Goal: Book appointment/travel/reservation

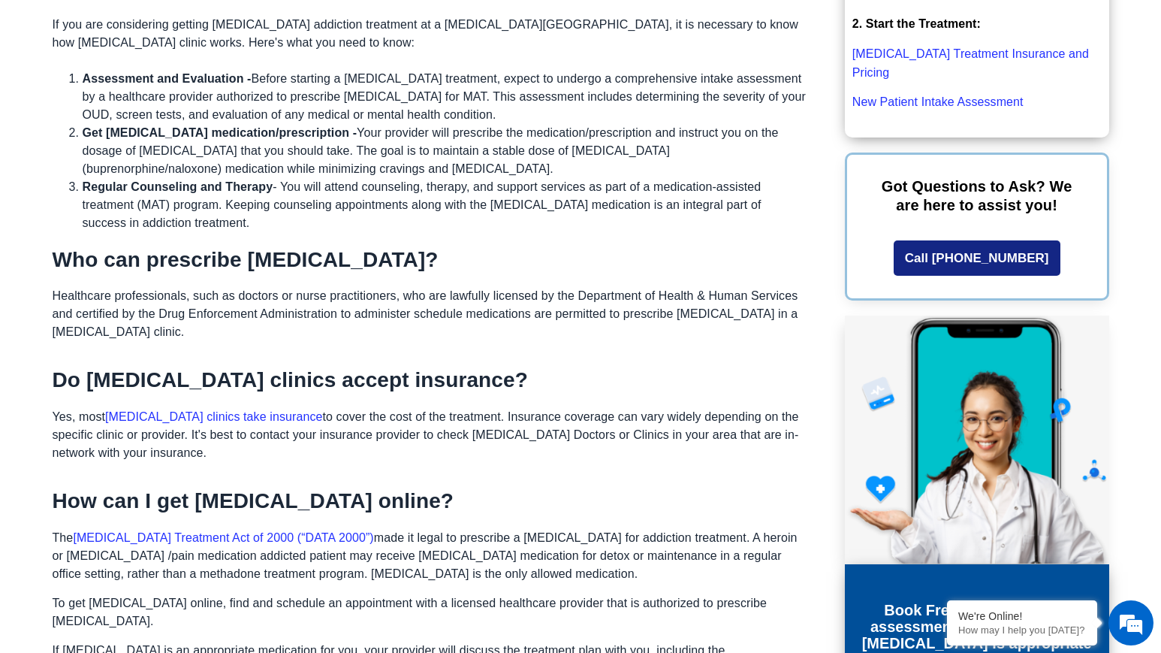
scroll to position [1049, 0]
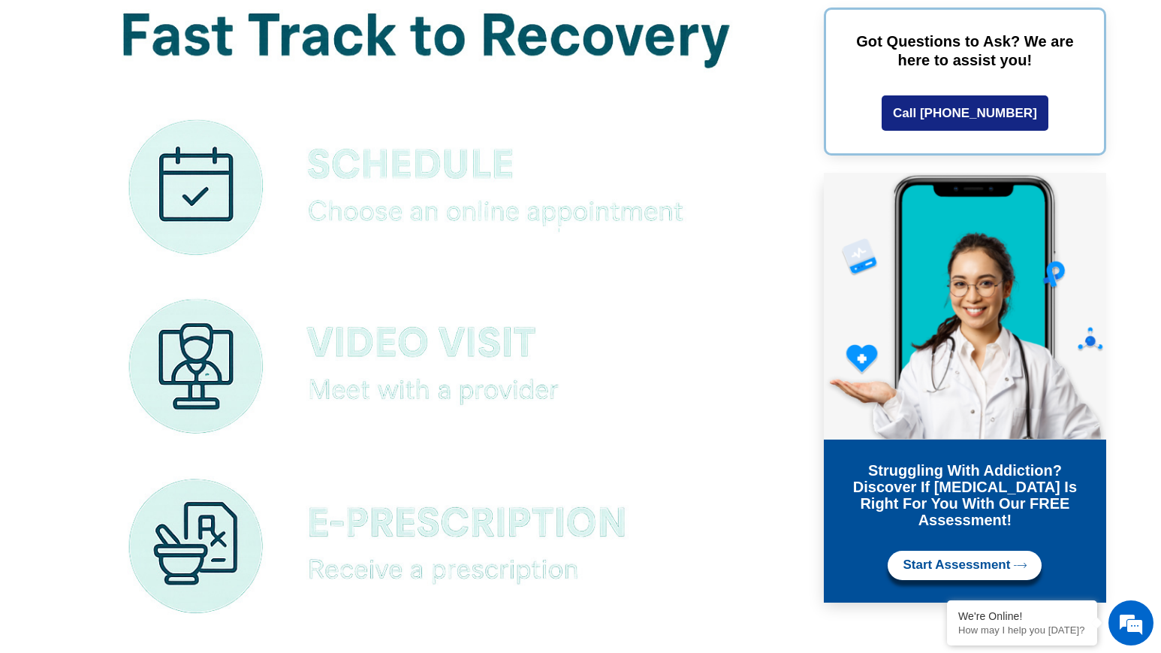
scroll to position [8891, 0]
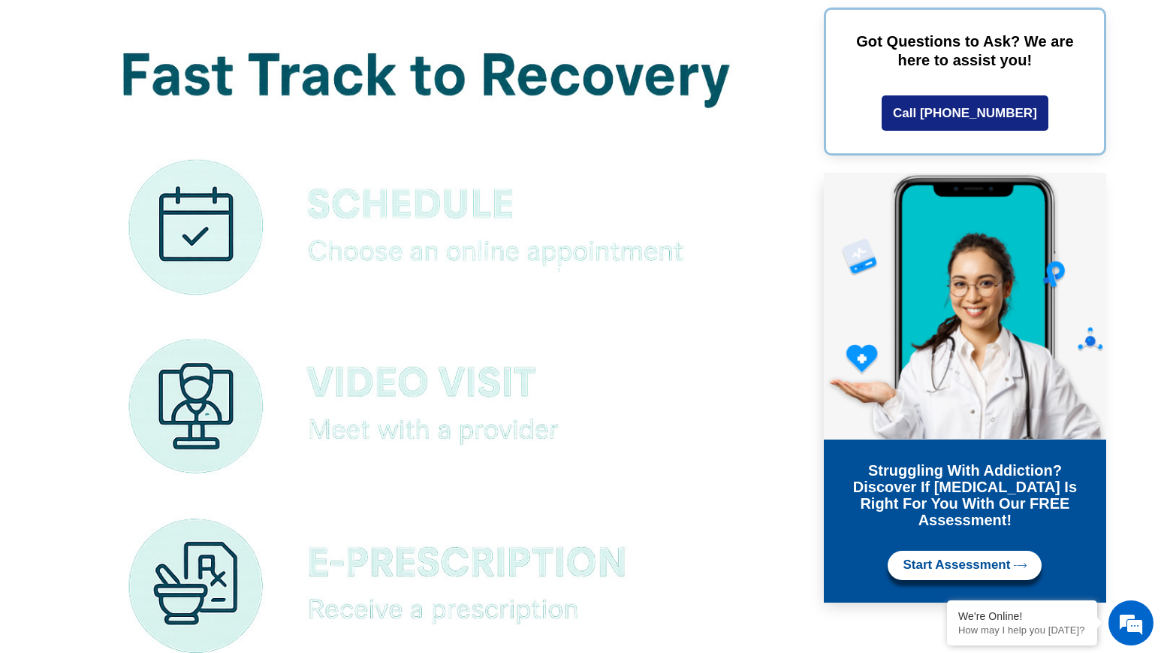
click at [373, 210] on img at bounding box center [422, 597] width 738 height 1201
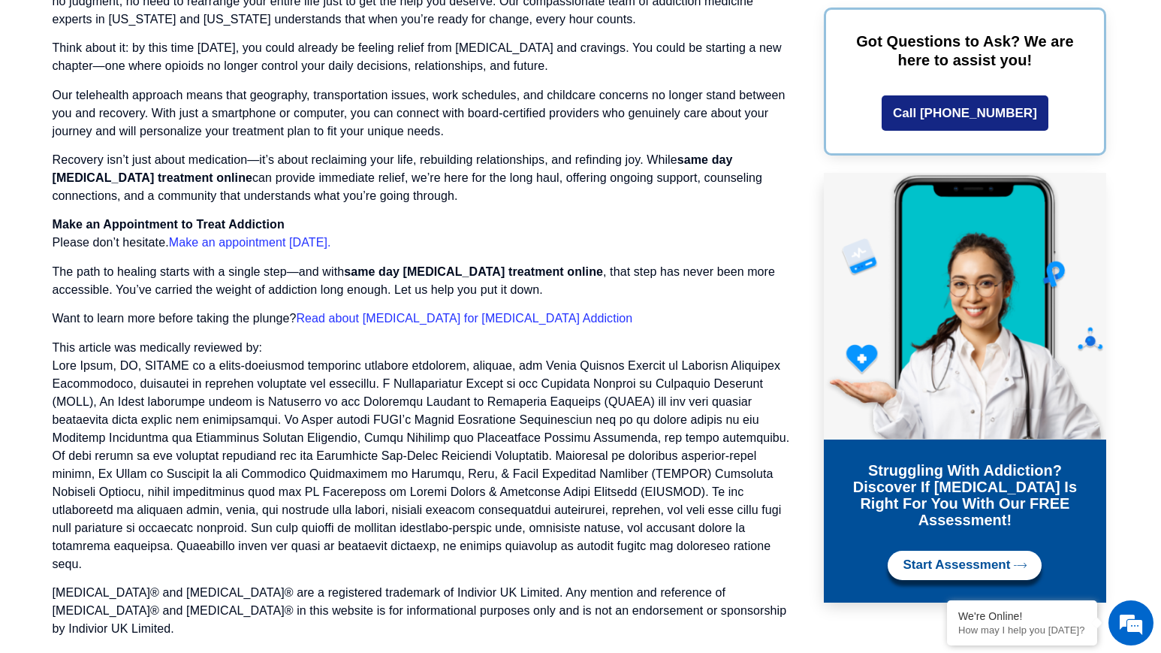
scroll to position [10188, 0]
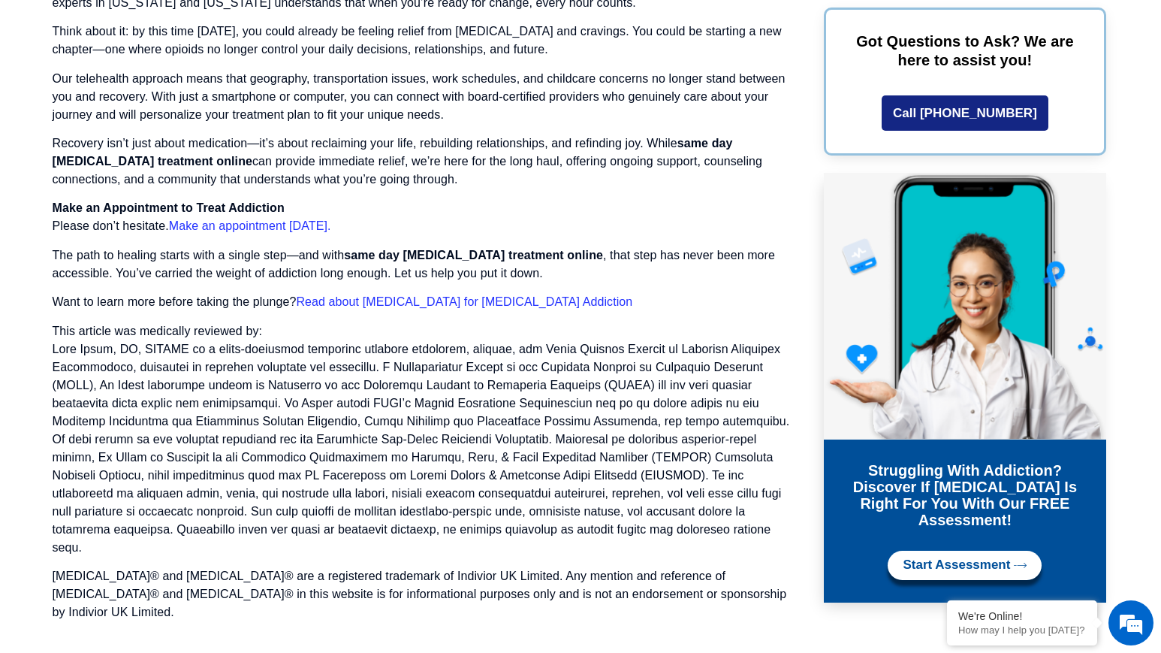
click at [227, 219] on link "Make an appointment [DATE]." at bounding box center [250, 225] width 162 height 13
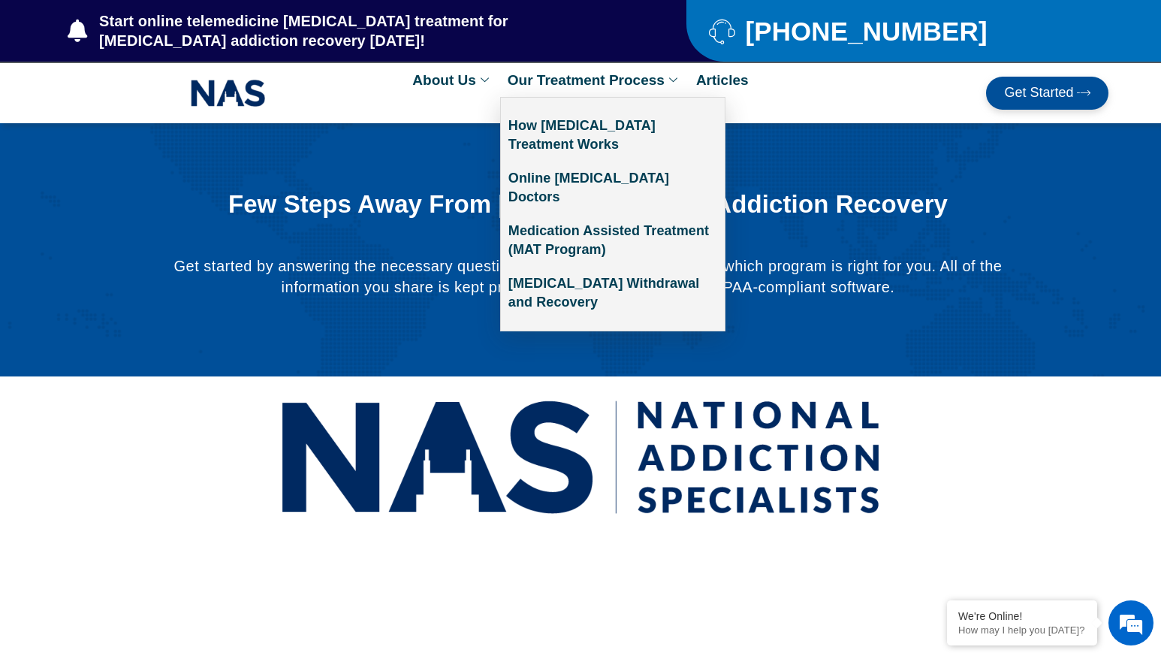
click at [575, 76] on link "Our Treatment Process" at bounding box center [594, 80] width 189 height 34
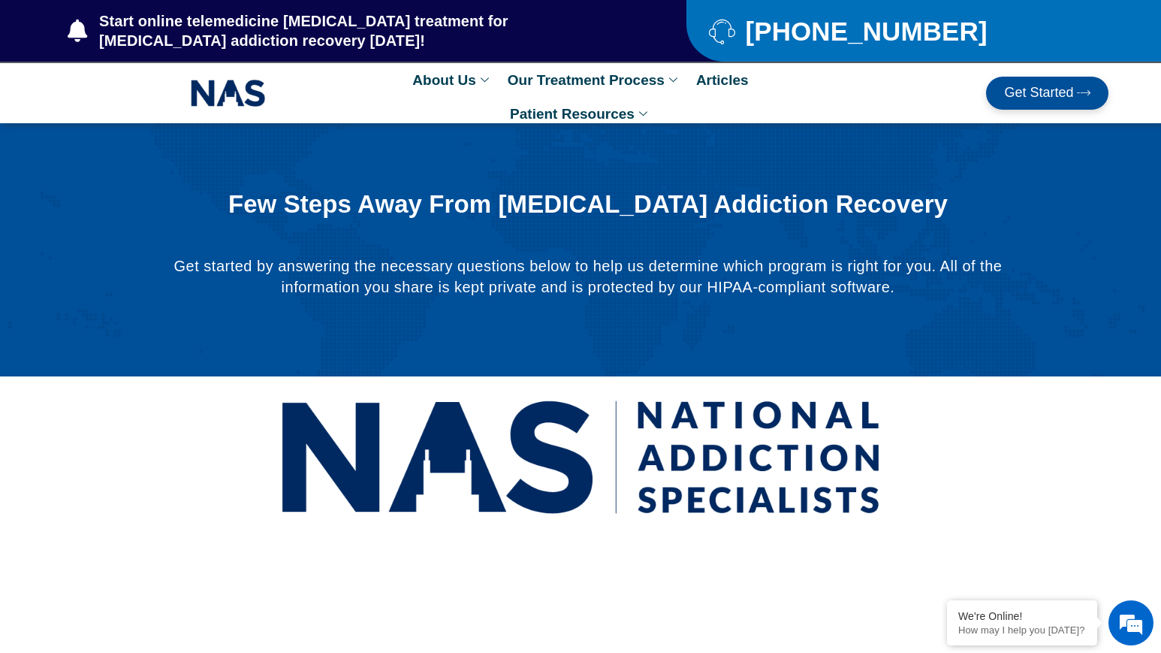
click at [1038, 93] on span "Get Started" at bounding box center [1038, 93] width 69 height 15
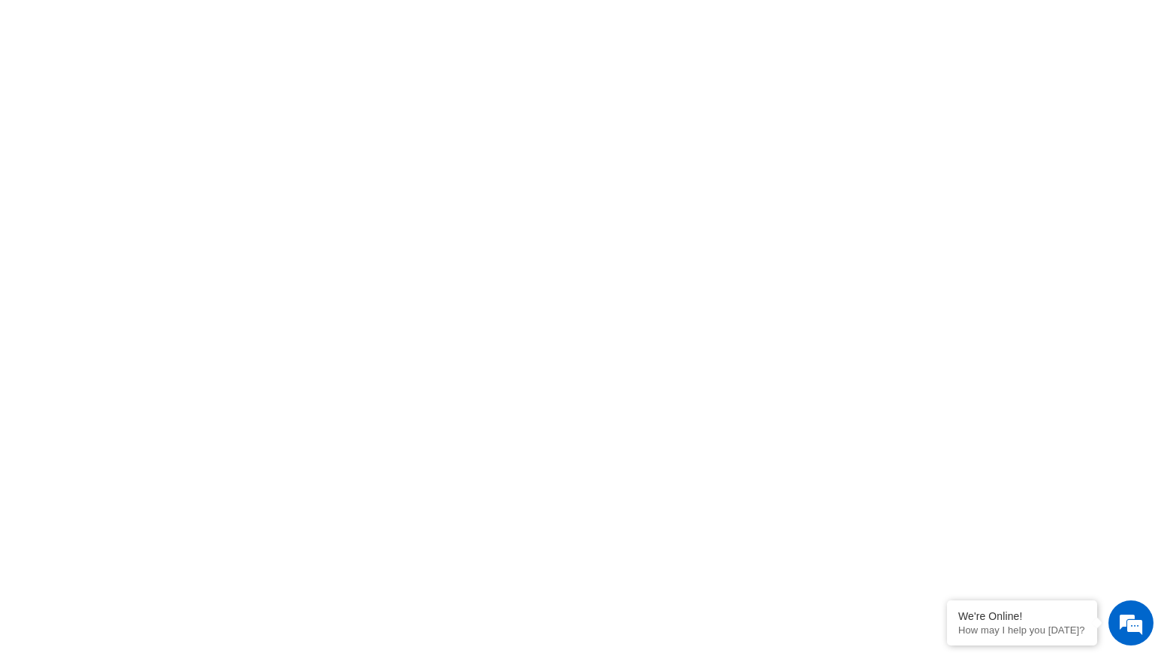
scroll to position [566, 0]
